Goal: Find specific page/section: Find specific page/section

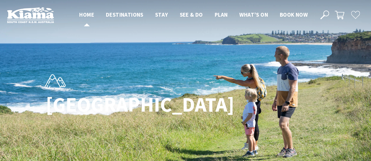
click at [85, 19] on link "Home" at bounding box center [86, 15] width 15 height 8
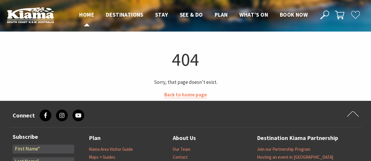
click at [87, 15] on span "Home" at bounding box center [86, 14] width 15 height 7
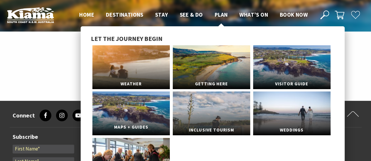
click at [136, 113] on link "Maps + Guides" at bounding box center [130, 114] width 77 height 44
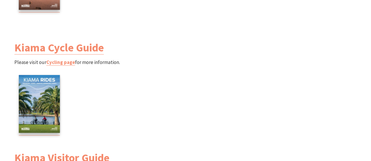
scroll to position [586, 0]
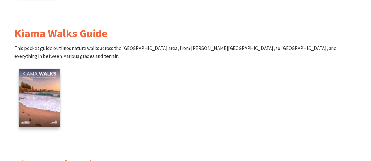
click at [63, 35] on link "Kiama Walks Guide" at bounding box center [60, 33] width 93 height 14
